Goal: Transaction & Acquisition: Subscribe to service/newsletter

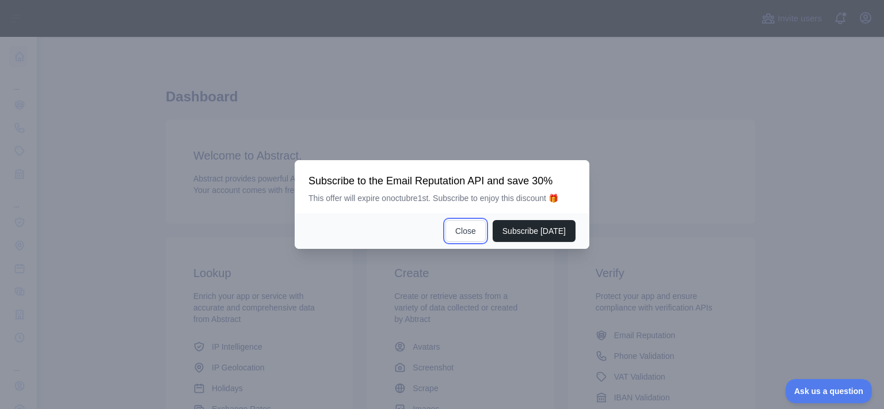
click at [471, 233] on button "Close" at bounding box center [466, 231] width 40 height 22
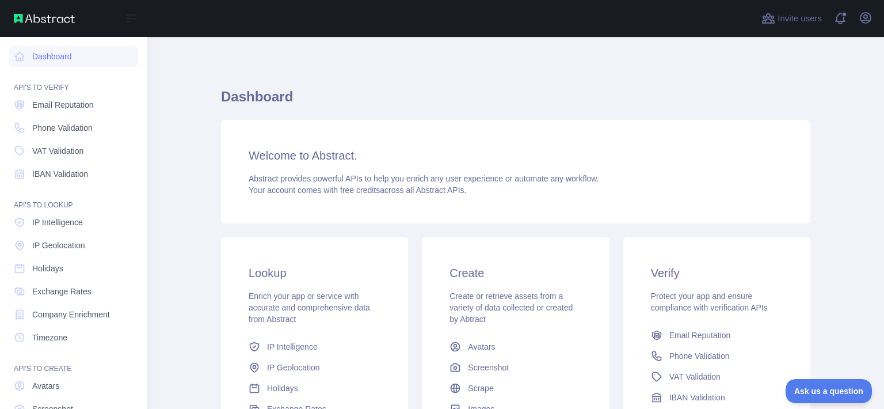
click at [18, 55] on icon at bounding box center [20, 57] width 12 height 12
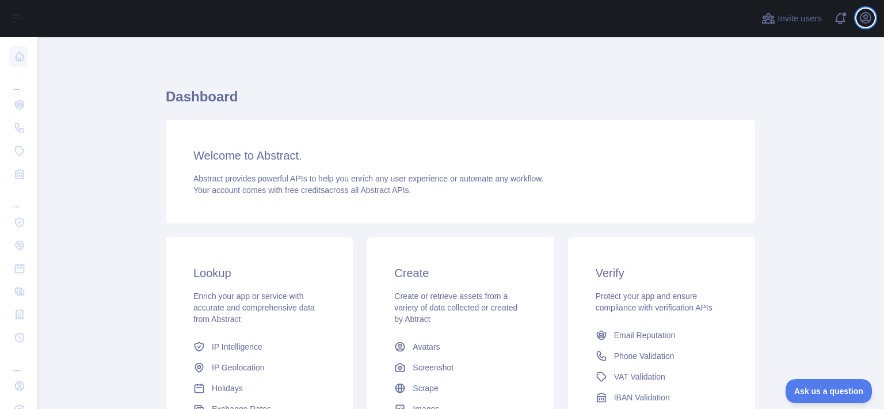
click at [868, 25] on button "Open user menu" at bounding box center [866, 18] width 18 height 18
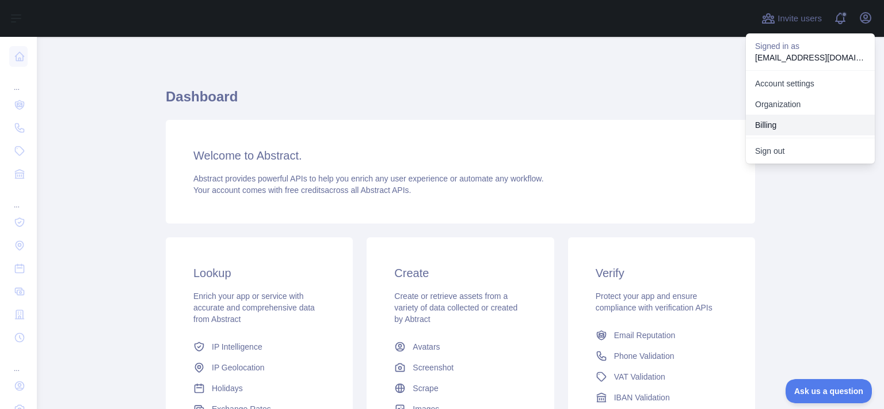
click at [781, 122] on button "Billing" at bounding box center [810, 125] width 129 height 21
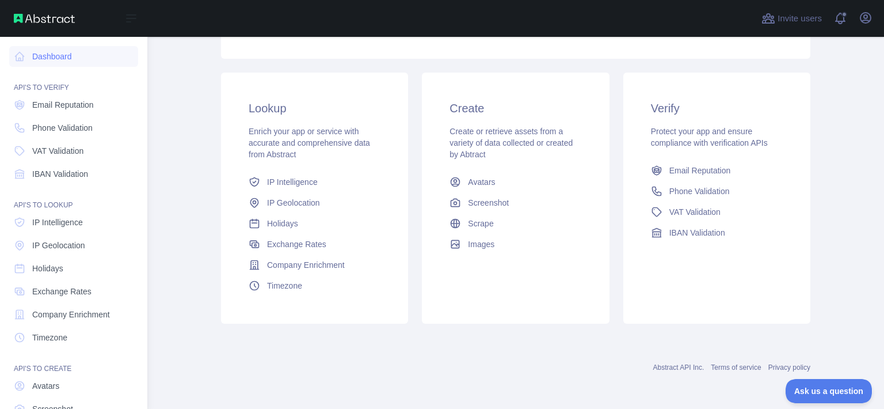
scroll to position [75, 0]
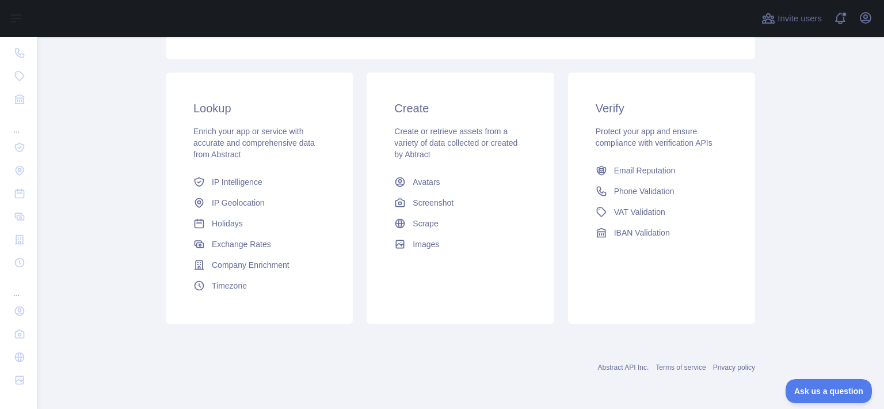
click at [820, 385] on button "Ask us a question" at bounding box center [829, 391] width 86 height 24
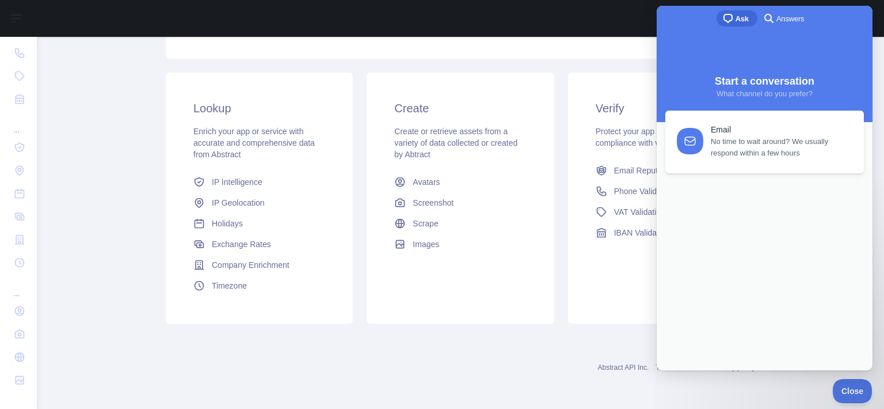
scroll to position [0, 0]
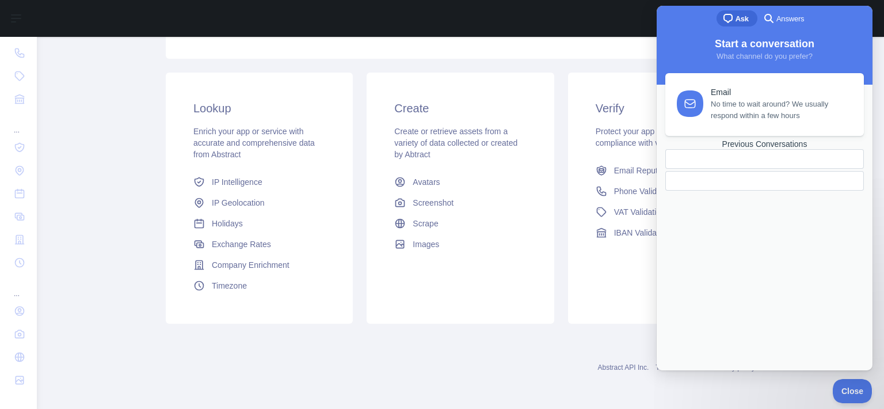
click at [732, 290] on div "Email No time to wait around? We usually respond within a few hours Previous Co…" at bounding box center [764, 210] width 209 height 274
click at [748, 126] on link "Email No time to wait around? We usually respond within a few hours" at bounding box center [765, 104] width 199 height 63
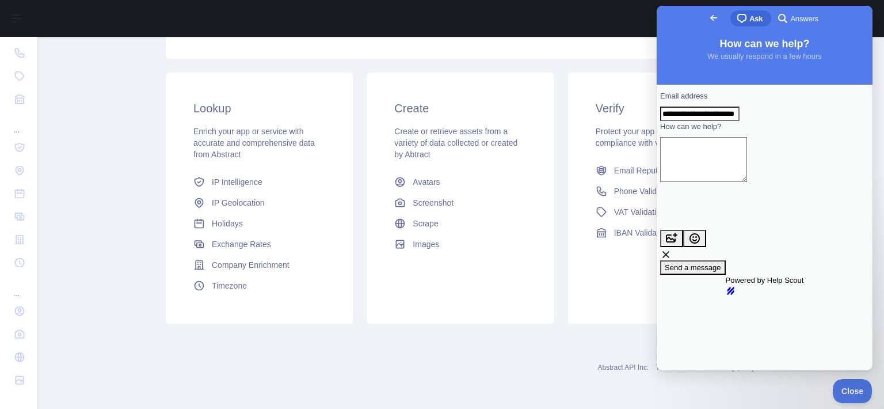
click at [707, 22] on span "Go back" at bounding box center [714, 18] width 14 height 14
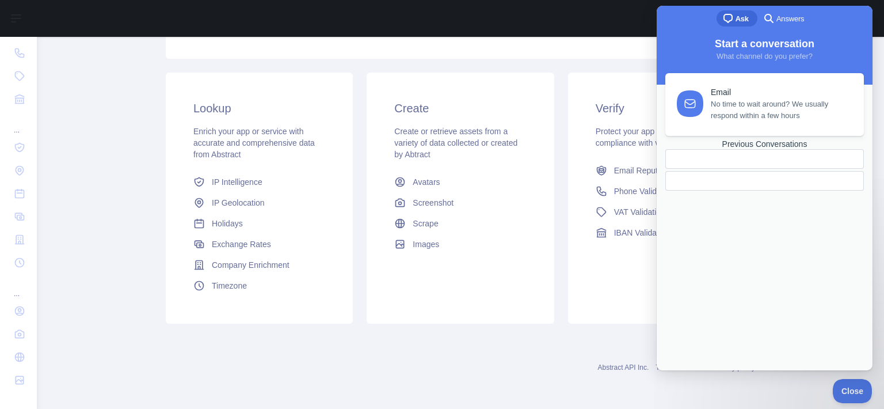
click at [222, 13] on div at bounding box center [395, 18] width 699 height 37
click at [846, 387] on span "Close" at bounding box center [852, 391] width 39 height 8
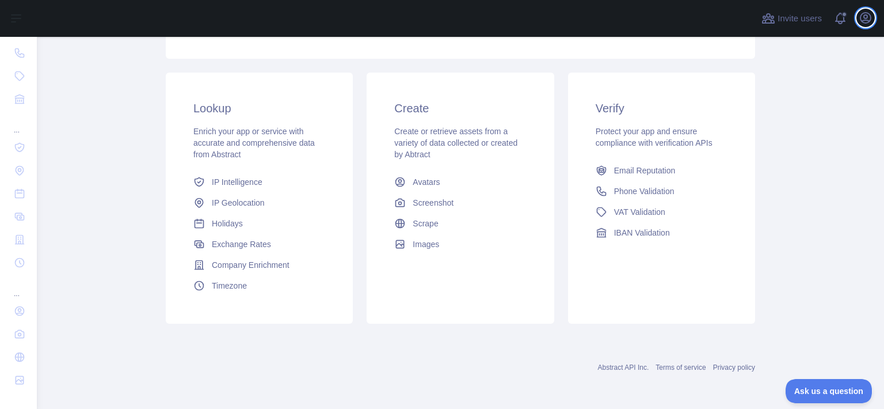
click at [863, 20] on icon "button" at bounding box center [866, 18] width 14 height 14
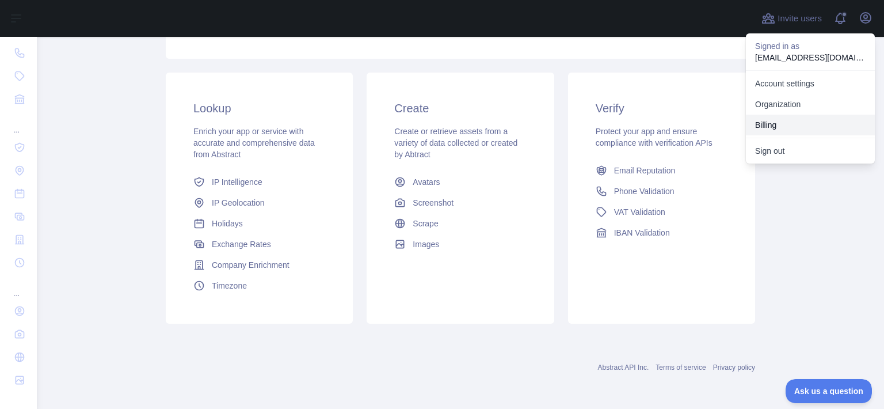
click at [771, 122] on button "Billing" at bounding box center [810, 125] width 129 height 21
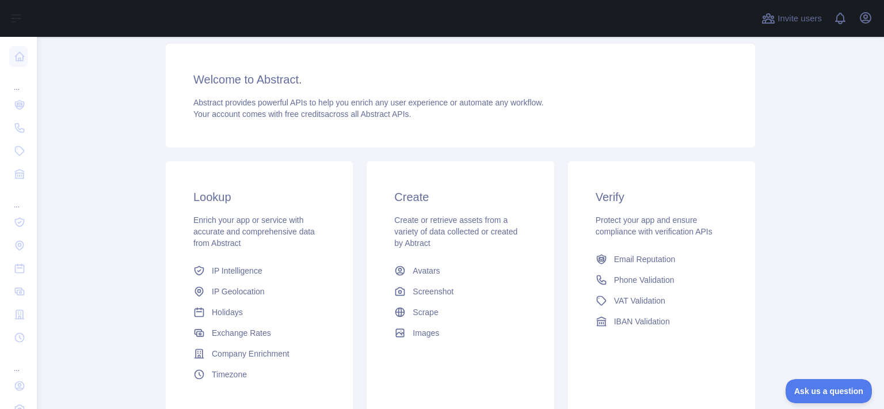
click at [632, 260] on span "Email Reputation" at bounding box center [645, 259] width 62 height 12
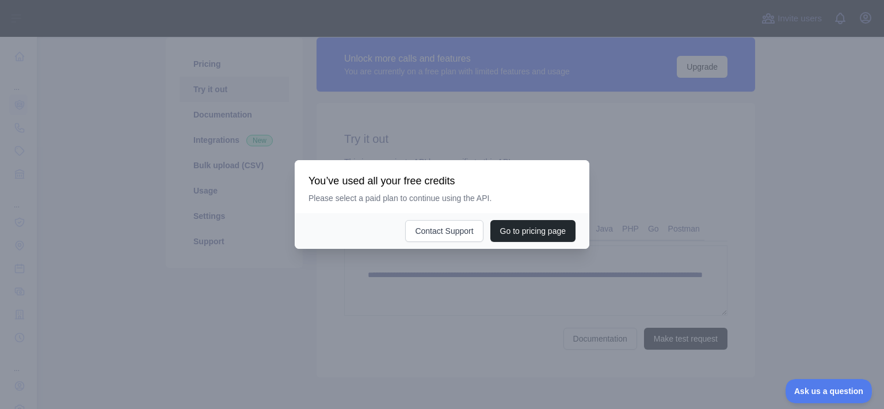
scroll to position [129, 0]
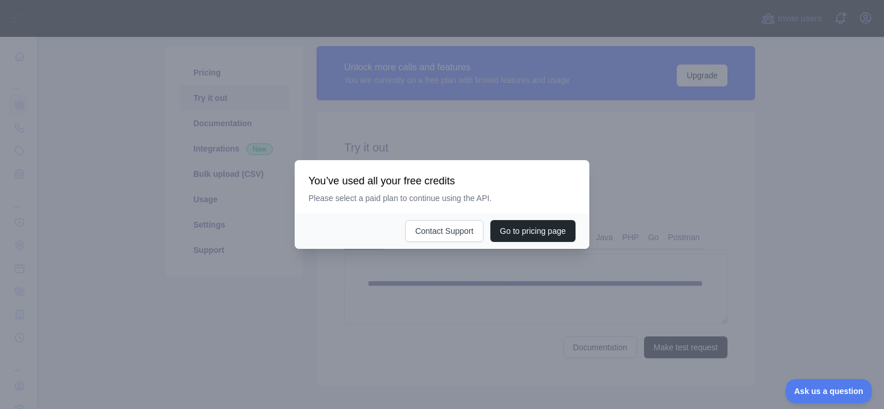
click at [504, 230] on button "Go to pricing page" at bounding box center [532, 231] width 85 height 22
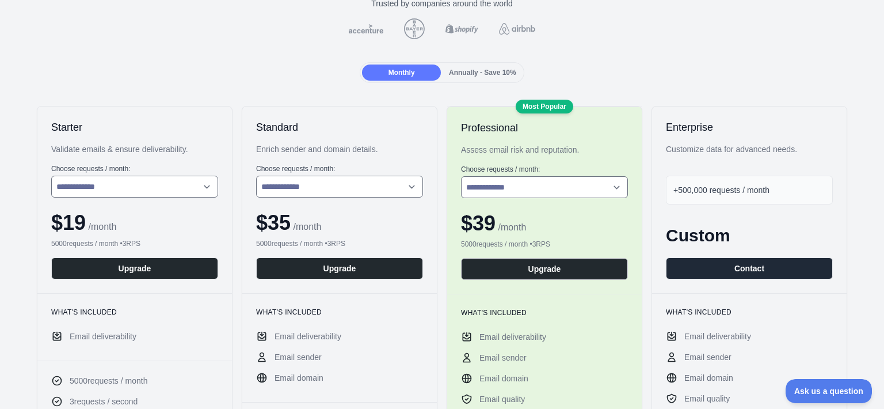
scroll to position [108, 0]
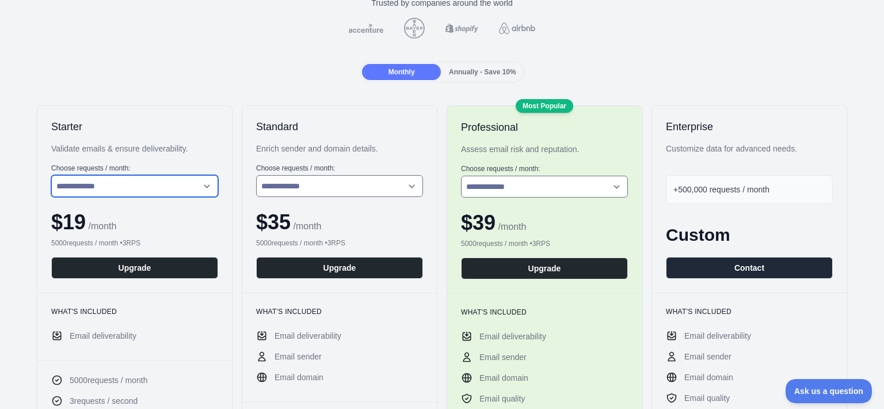
click at [205, 185] on select "**********" at bounding box center [134, 186] width 167 height 22
click at [51, 175] on select "**********" at bounding box center [134, 186] width 167 height 22
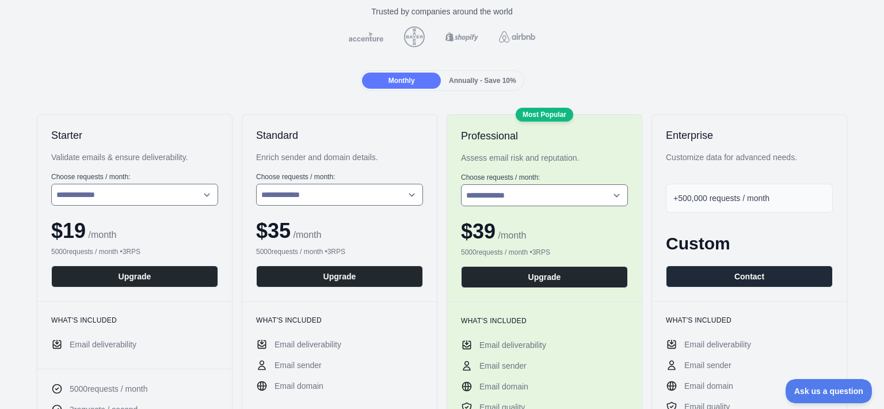
scroll to position [98, 0]
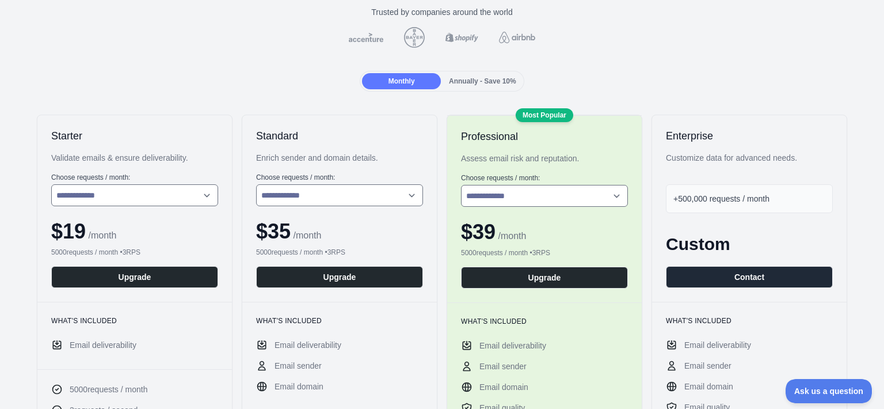
click at [183, 159] on div "Validate emails & ensure deliverability." at bounding box center [134, 158] width 167 height 12
click at [485, 87] on div "Annually - Save 10%" at bounding box center [482, 81] width 79 height 16
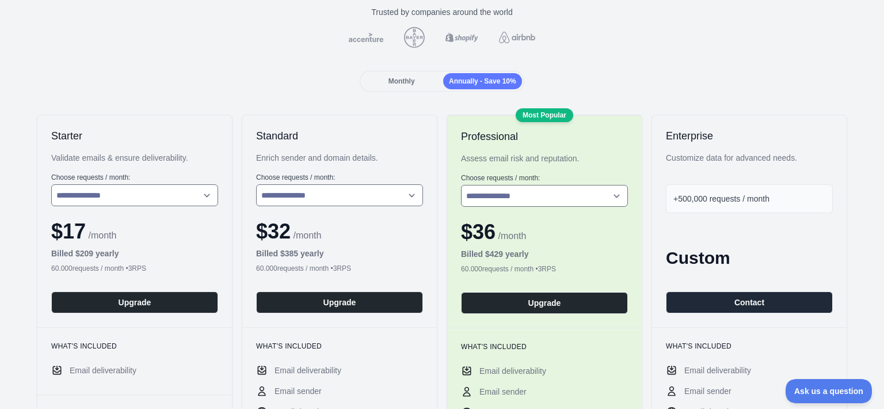
click at [410, 82] on span "Monthly" at bounding box center [402, 81] width 26 height 8
